Goal: Task Accomplishment & Management: Complete application form

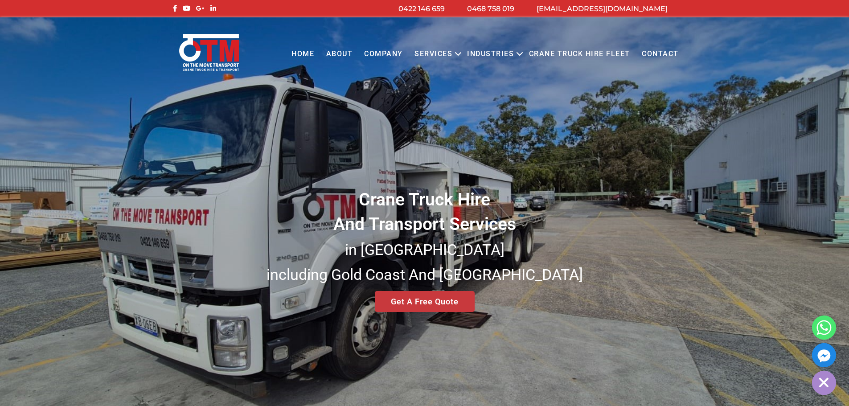
click at [432, 305] on div "Crane Truck Hire And Transport Services in South East Queensland including Gold…" at bounding box center [424, 214] width 849 height 394
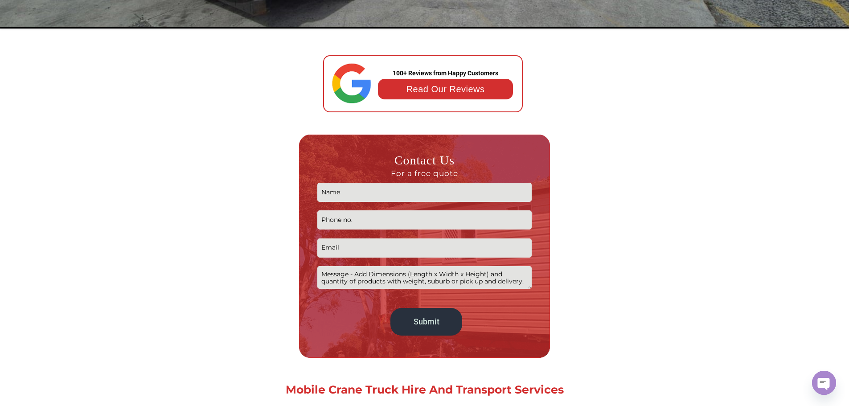
scroll to position [401, 0]
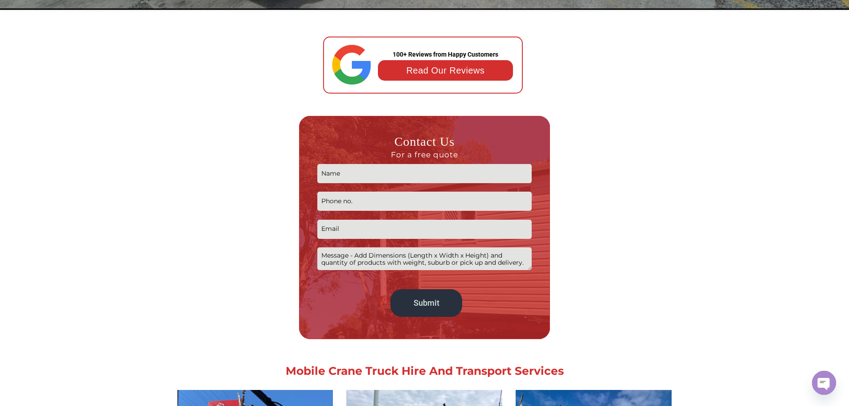
click at [416, 175] on input "Contact form" at bounding box center [424, 173] width 215 height 19
type input "Graham Nicholson"
click at [409, 206] on input "Contact form" at bounding box center [424, 201] width 215 height 19
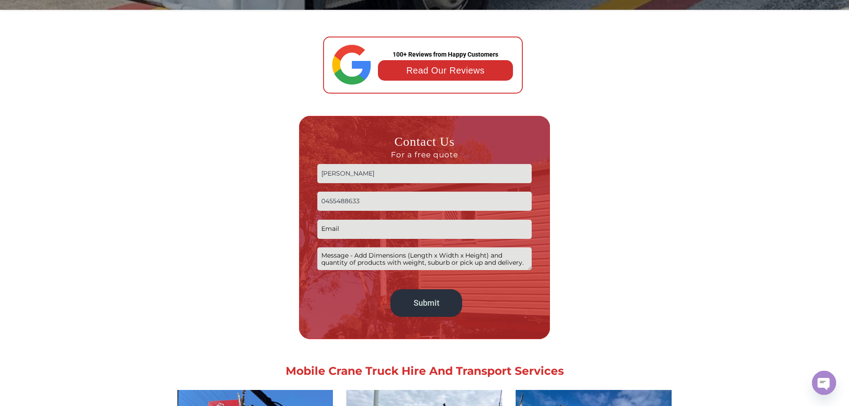
type input "0455488633"
click at [386, 229] on input "Contact form" at bounding box center [424, 229] width 215 height 19
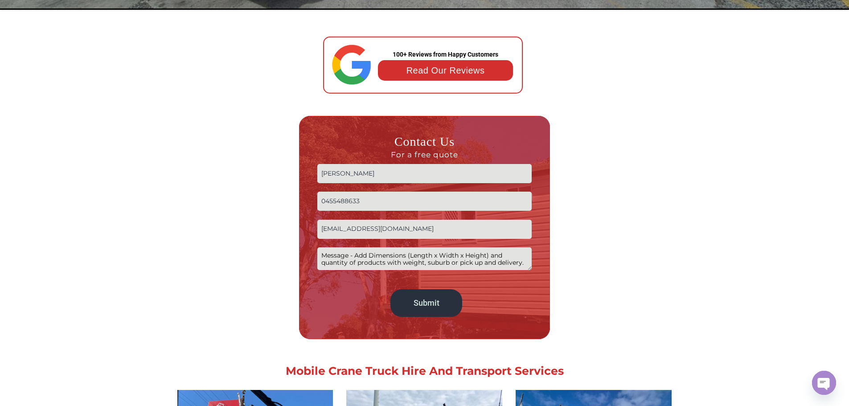
type input "gnicholson@palaris.com.au"
click at [371, 260] on textarea "Contact form" at bounding box center [424, 258] width 215 height 23
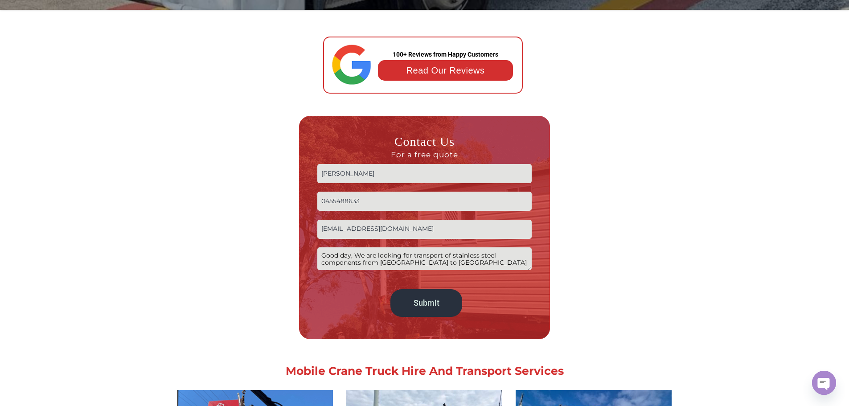
paste textarea "Champions Way, Willowbank QLD 4306"
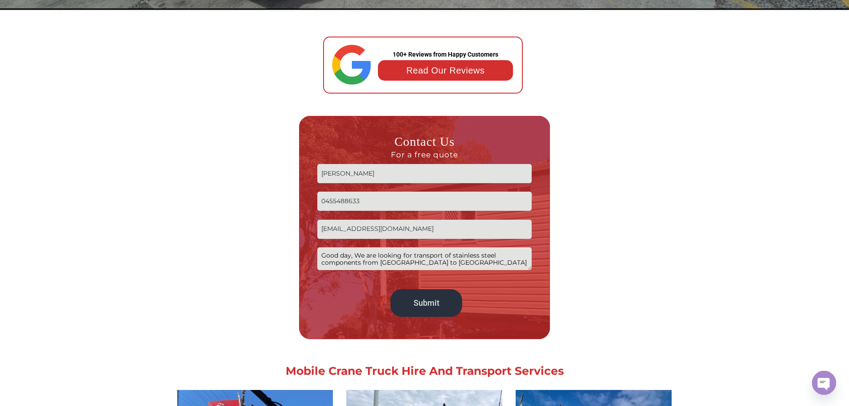
click at [447, 258] on textarea "Good day, We are looking for transport of stainless steel components from BNE a…" at bounding box center [424, 258] width 215 height 23
click at [396, 259] on textarea "Good day, We are looking for transport of stainless steel components from BNE a…" at bounding box center [424, 258] width 215 height 23
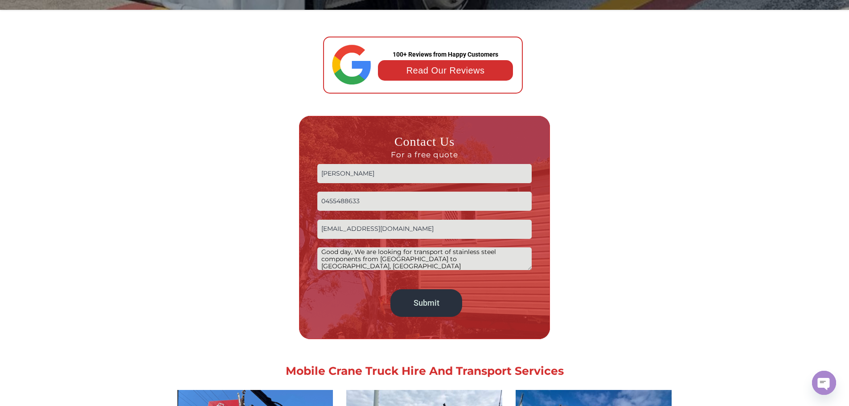
click at [446, 258] on textarea "Good day, We are looking for transport of stainless steel components from BNE A…" at bounding box center [424, 258] width 215 height 23
click at [431, 268] on textarea "Good day, We are looking for transport of stainless steel components from BNE A…" at bounding box center [424, 258] width 215 height 23
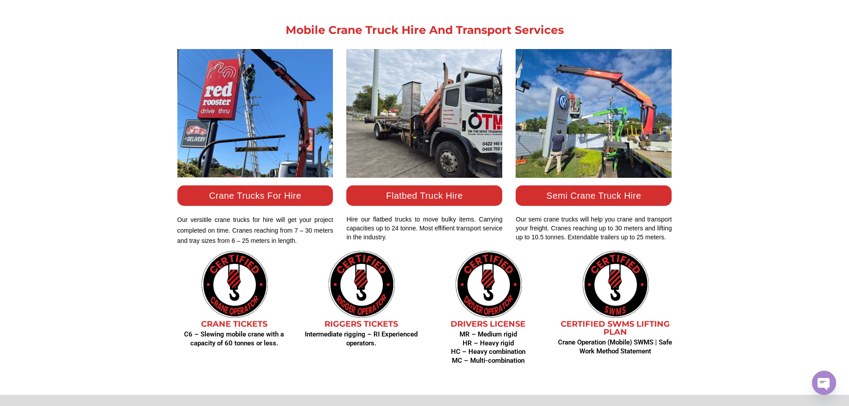
scroll to position [758, 0]
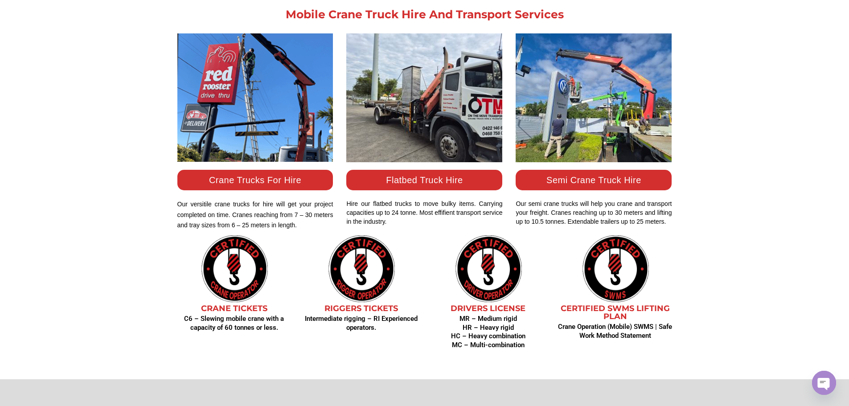
type textarea "Good day, We are looking for transport of stainless steel components from BNE A…"
click at [419, 182] on link "Flatbed Truck Hire" at bounding box center [424, 180] width 77 height 10
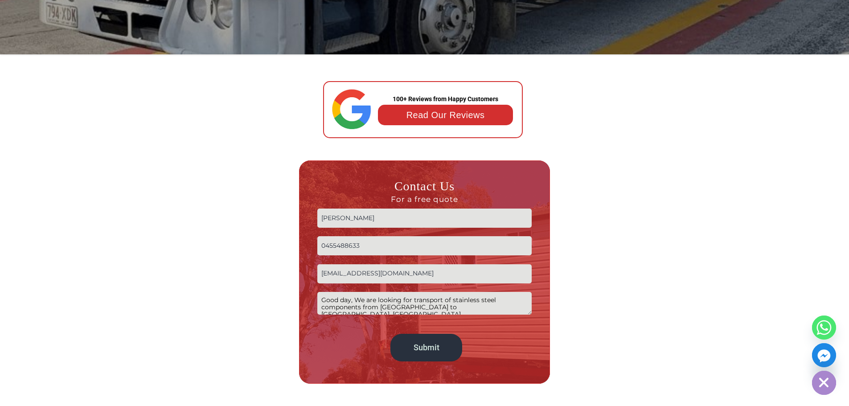
click at [358, 220] on input "Graham Nicholson" at bounding box center [424, 218] width 215 height 19
type input "r"
type input "Graham Nicholson"
click at [362, 245] on input "0455488633" at bounding box center [424, 245] width 215 height 19
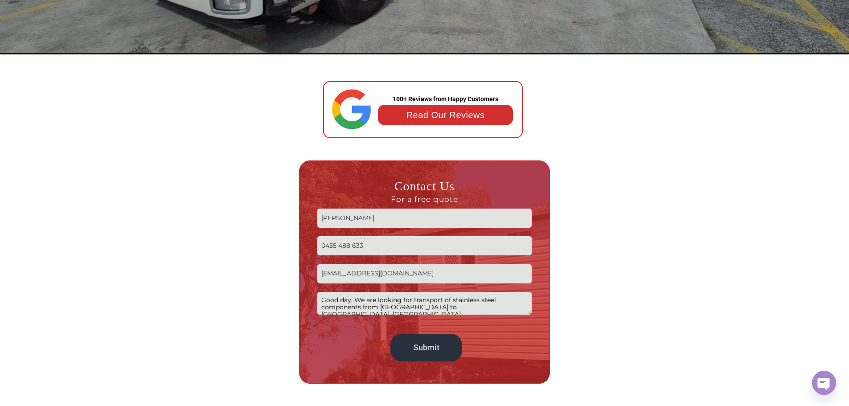
type input "0455 488 633"
click at [360, 274] on input "gnicholson@palaris.com.au" at bounding box center [424, 273] width 215 height 19
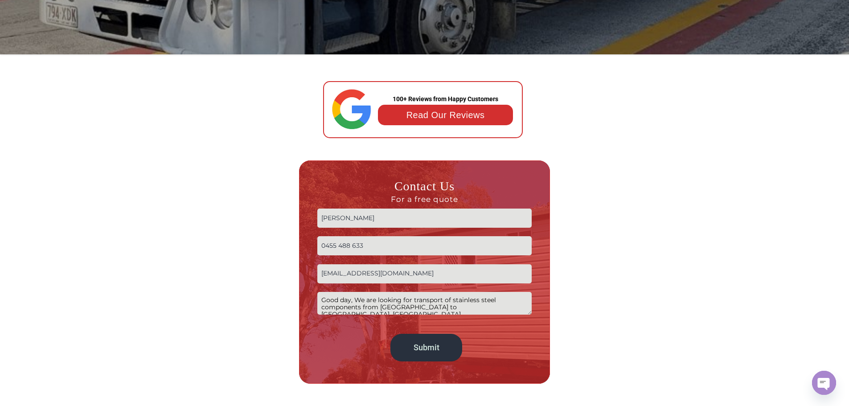
type input "gnicholson@palaris.com.au"
click at [371, 302] on textarea "Good day, We are looking for transport of stainless steel components from BNE A…" at bounding box center [424, 303] width 215 height 23
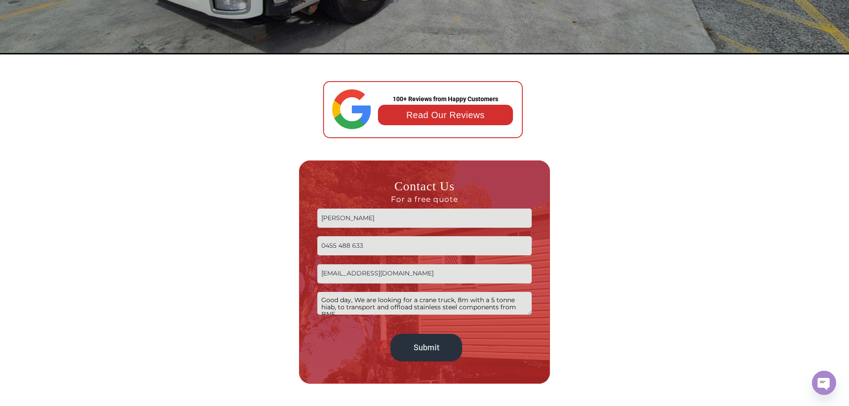
scroll to position [4, 0]
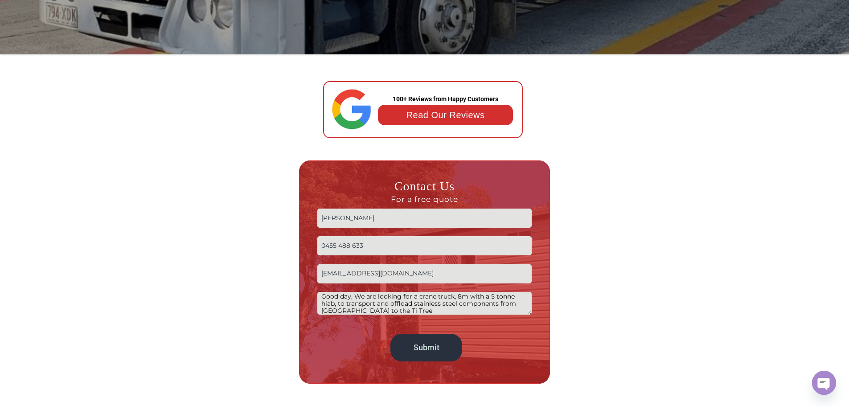
click at [465, 296] on textarea "Good day, We are looking for a crane truck, 8m with a 5 tonne hiab, to transpor…" at bounding box center [424, 303] width 215 height 23
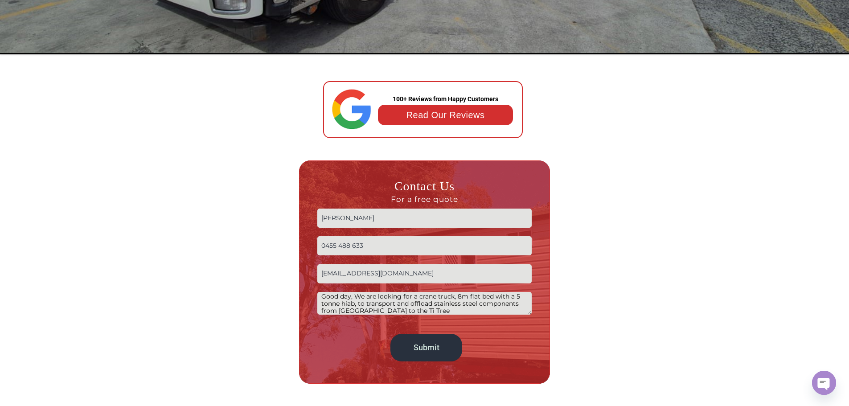
click at [366, 302] on textarea "Good day, We are looking for a crane truck, 8m flat bed with a 5 tonne hiab, to…" at bounding box center [424, 303] width 215 height 23
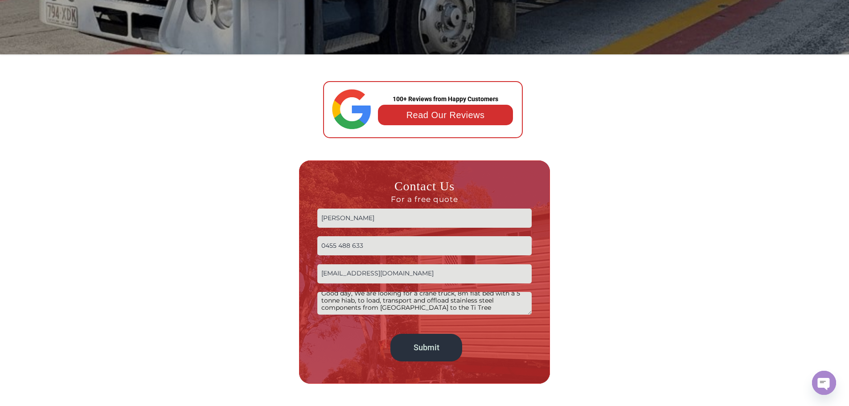
scroll to position [8, 0]
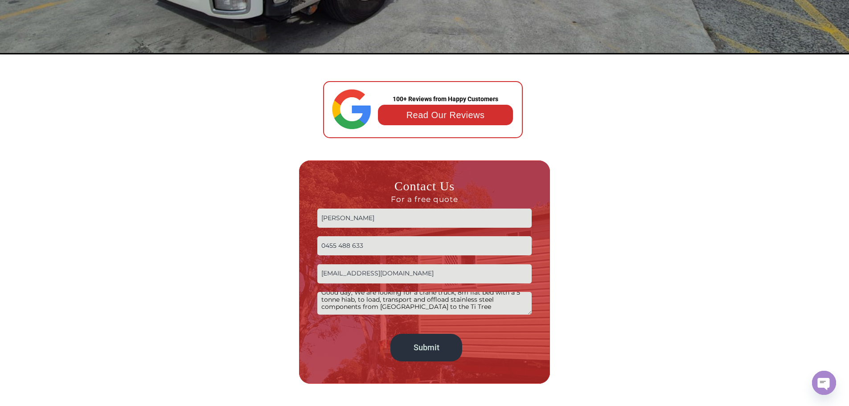
click at [462, 307] on textarea "Good day, We are looking for a crane truck, 8m flat bed with a 5 tonne hiab, to…" at bounding box center [424, 303] width 215 height 23
paste textarea "Champions Way, Willowbank QLD 4306"
click at [462, 307] on textarea "Good day, We are looking for a crane truck, 8m flat bed with a 5 tonne hiab, to…" at bounding box center [424, 303] width 215 height 23
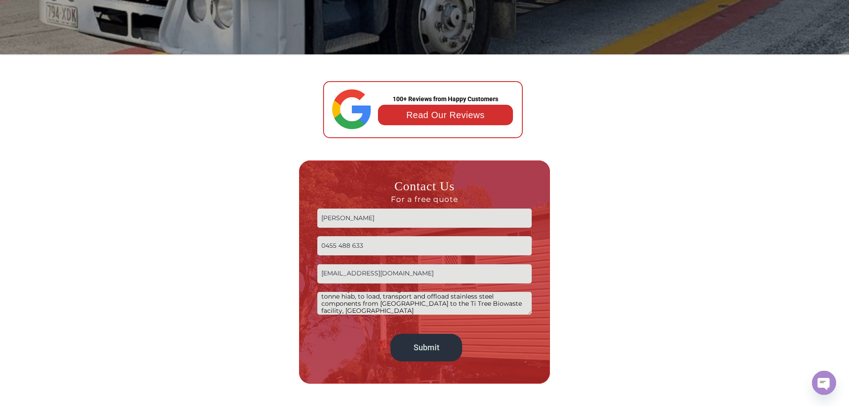
click at [456, 313] on textarea "Good day, We are looking for a crane truck, 8m flat bed with a 5 tonne hiab, to…" at bounding box center [424, 303] width 215 height 23
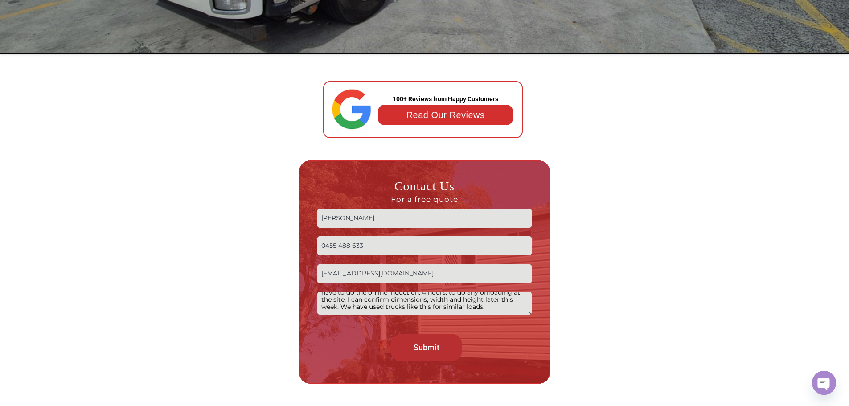
type textarea "Good day, We are looking for a crane truck, 8m flat bed with a 5 tonne hiab, to…"
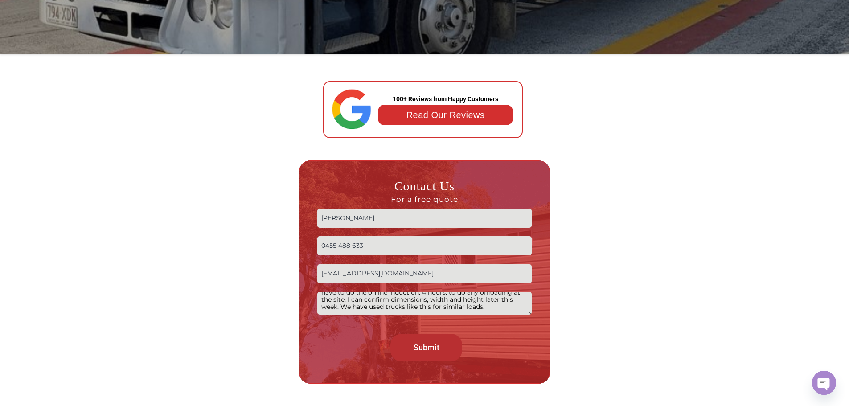
click at [432, 351] on input "Submit" at bounding box center [426, 348] width 71 height 28
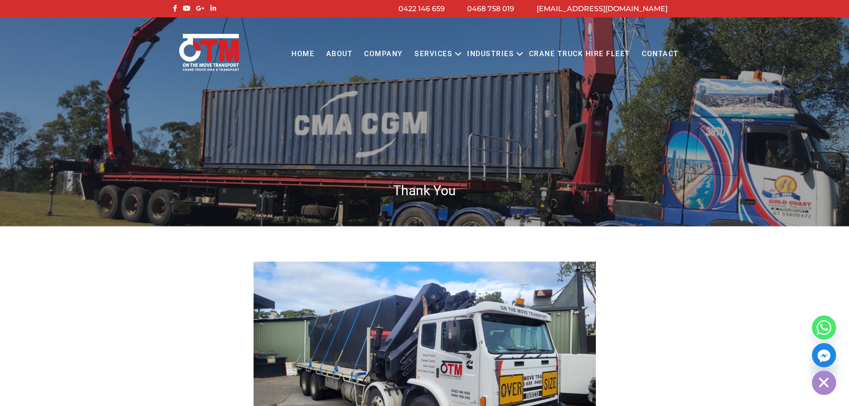
click at [667, 55] on link "Contact" at bounding box center [660, 54] width 49 height 25
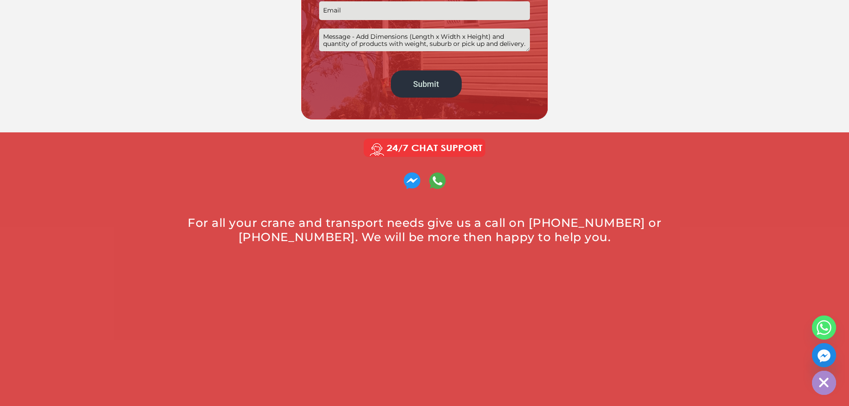
scroll to position [357, 0]
